Goal: Use online tool/utility: Utilize a website feature to perform a specific function

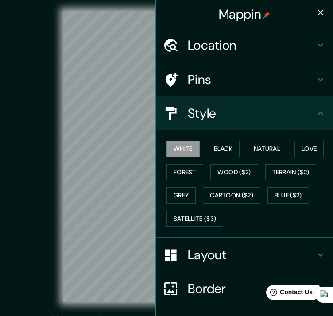
click at [315, 15] on icon "button" at bounding box center [320, 12] width 11 height 11
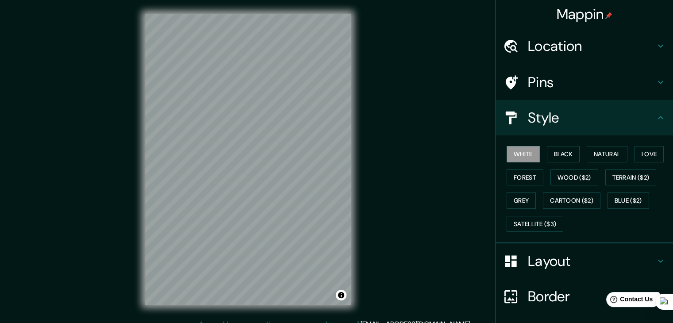
click at [333, 55] on div "Location" at bounding box center [584, 45] width 177 height 35
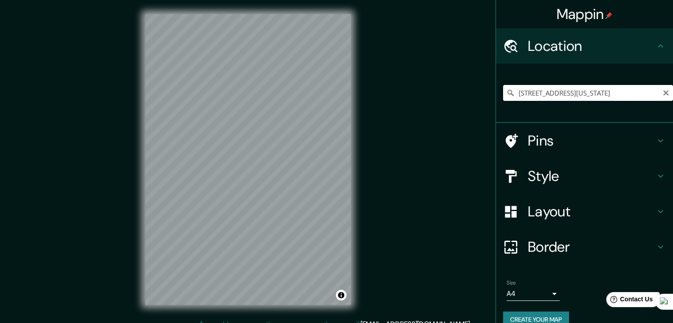
click at [333, 95] on input "[STREET_ADDRESS][US_STATE]" at bounding box center [588, 93] width 170 height 16
click at [333, 149] on div "Pins" at bounding box center [584, 140] width 177 height 35
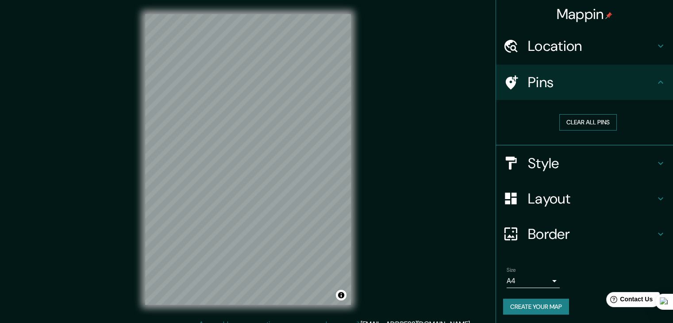
click at [333, 124] on button "Clear all pins" at bounding box center [589, 122] width 58 height 16
click at [333, 125] on button "Clear all pins" at bounding box center [589, 122] width 58 height 16
click at [333, 47] on h4 "Location" at bounding box center [592, 46] width 128 height 18
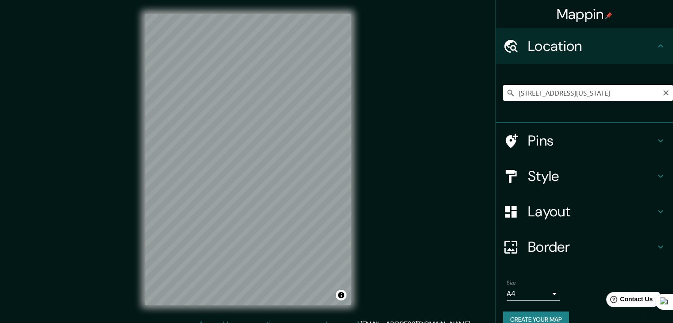
click at [333, 85] on input "[STREET_ADDRESS][US_STATE]" at bounding box center [588, 93] width 170 height 16
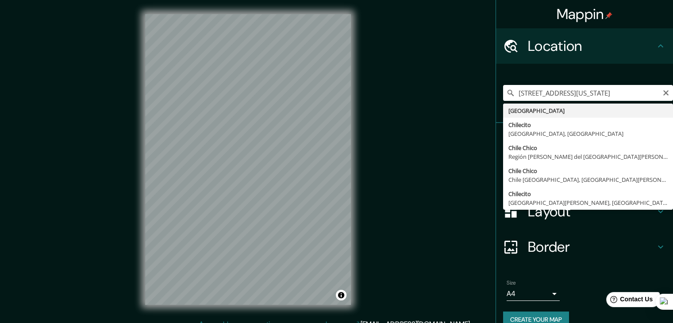
type input "[GEOGRAPHIC_DATA]"
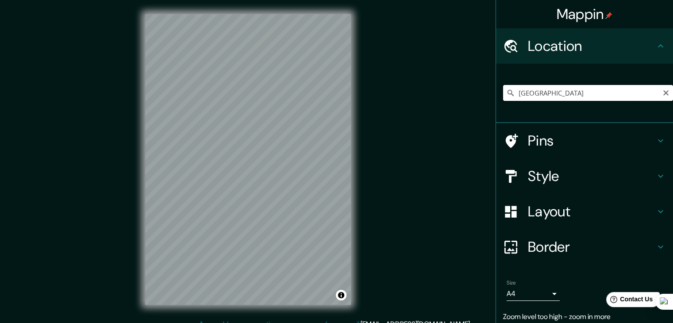
click at [333, 98] on input "[GEOGRAPHIC_DATA]" at bounding box center [588, 93] width 170 height 16
